Goal: Navigation & Orientation: Go to known website

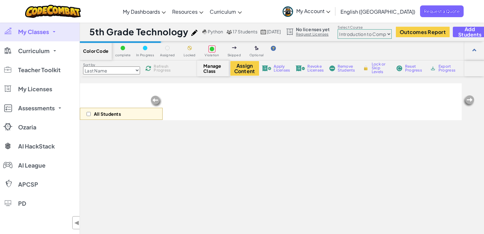
select select "560f1a9f22961295f9427742"
